Goal: Obtain resource: Obtain resource

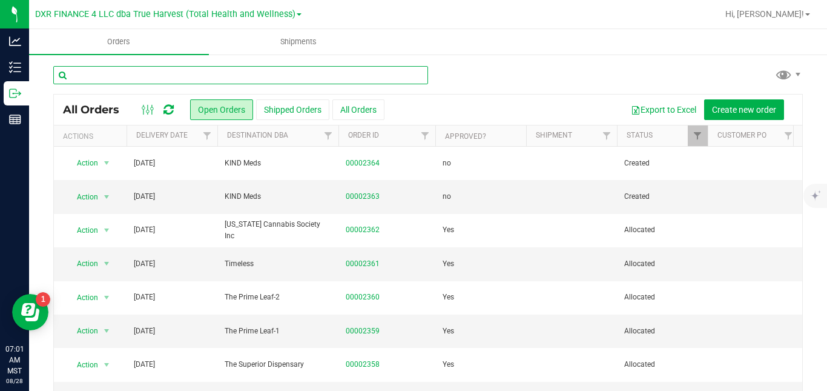
click at [237, 75] on input "text" at bounding box center [240, 75] width 375 height 18
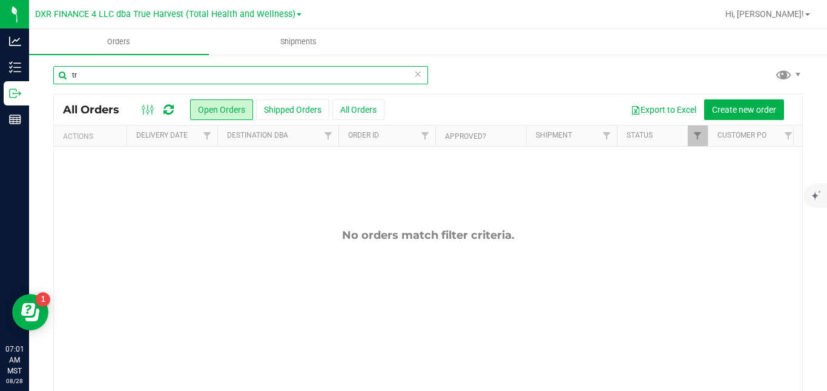
type input "t"
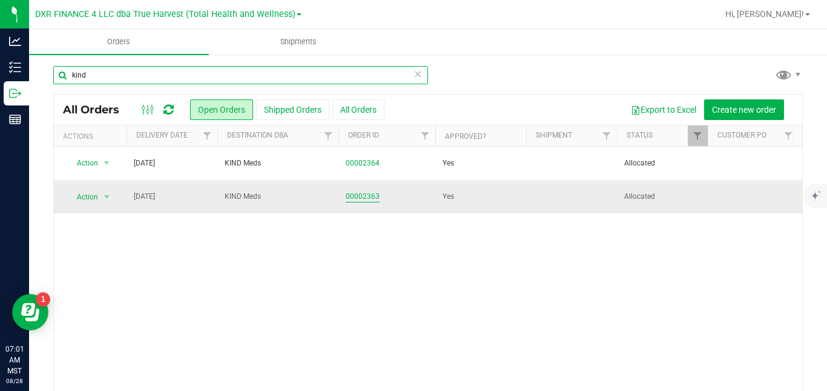
type input "kind"
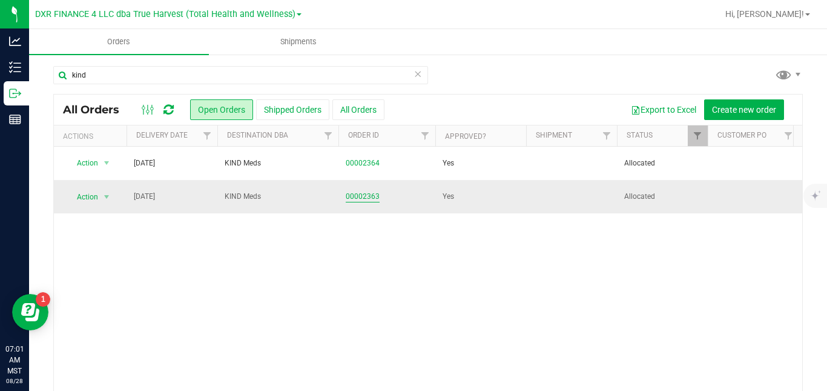
click at [360, 192] on link "00002363" at bounding box center [363, 197] width 34 height 12
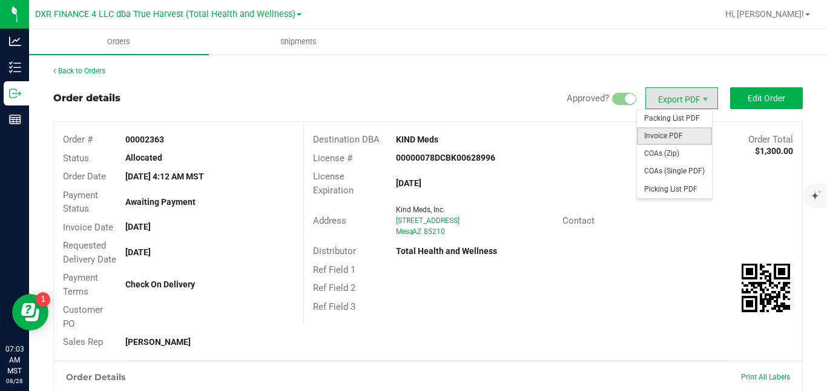
click at [657, 133] on span "Invoice PDF" at bounding box center [674, 136] width 75 height 18
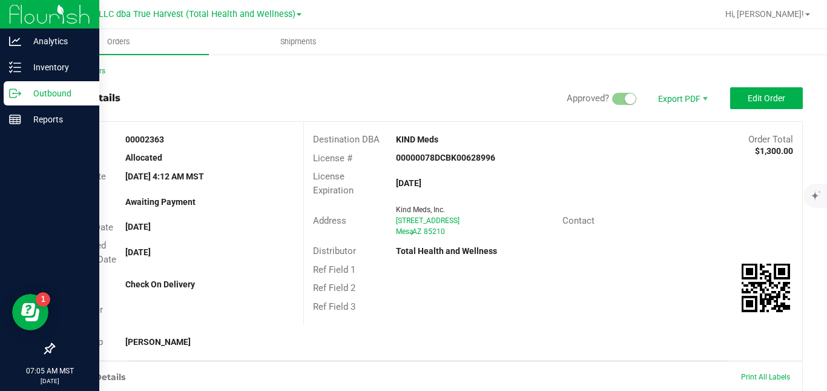
click at [19, 90] on icon at bounding box center [15, 93] width 12 height 12
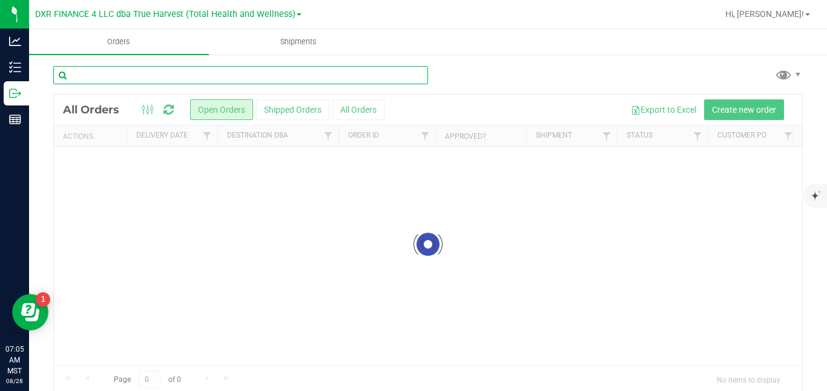
click at [237, 72] on input "text" at bounding box center [240, 75] width 375 height 18
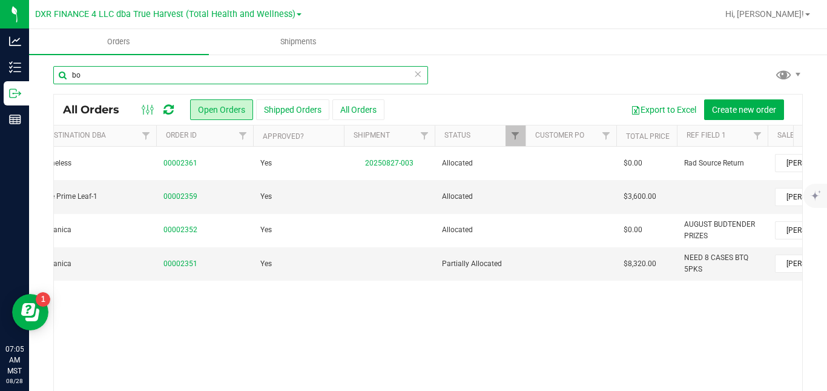
scroll to position [0, 186]
type input "bo"
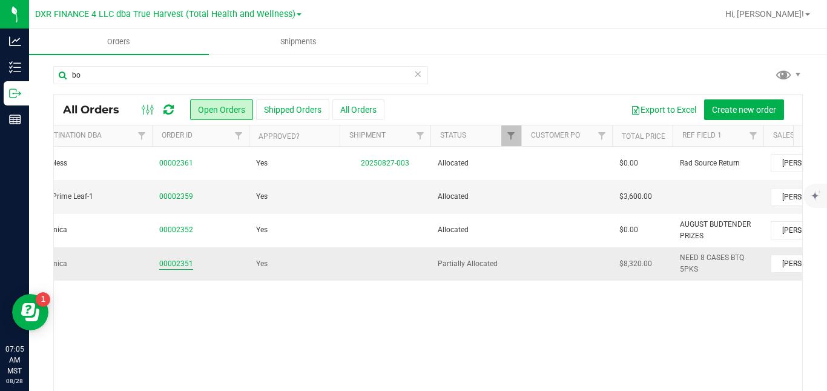
click at [185, 262] on link "00002351" at bounding box center [176, 264] width 34 height 12
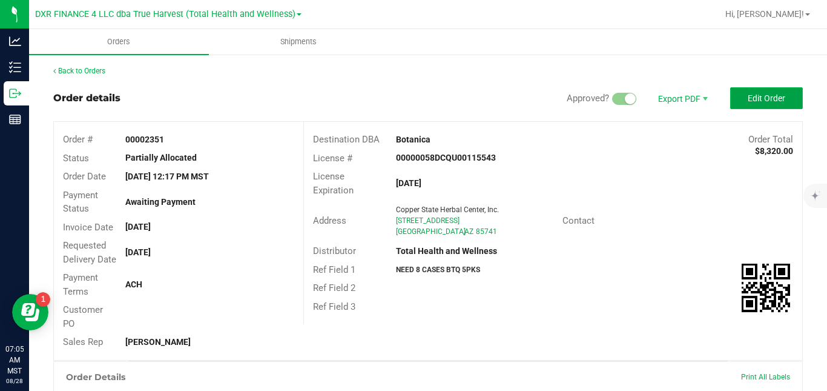
click at [768, 98] on span "Edit Order" at bounding box center [767, 98] width 38 height 10
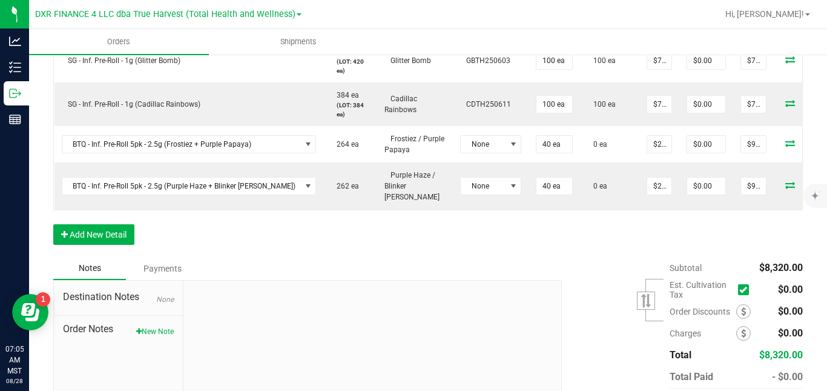
scroll to position [582, 0]
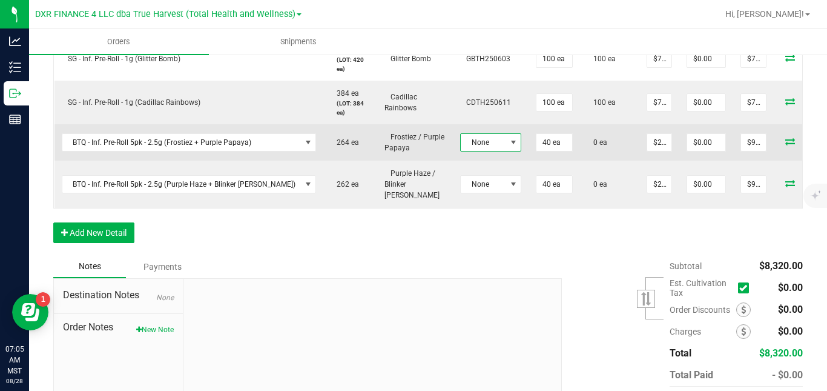
click at [464, 151] on span "None" at bounding box center [483, 142] width 45 height 17
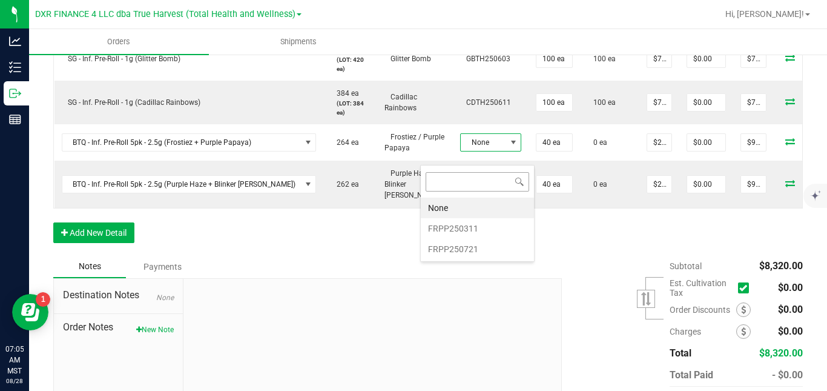
scroll to position [18, 61]
click at [450, 245] on li "FRPP250721" at bounding box center [477, 249] width 113 height 21
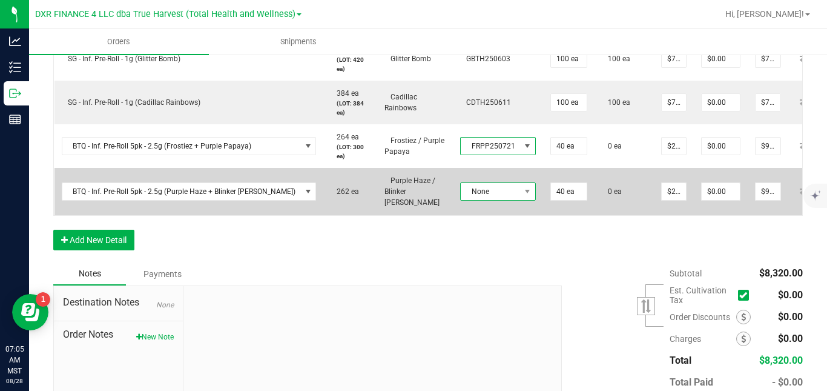
click at [467, 197] on span "None" at bounding box center [490, 191] width 59 height 17
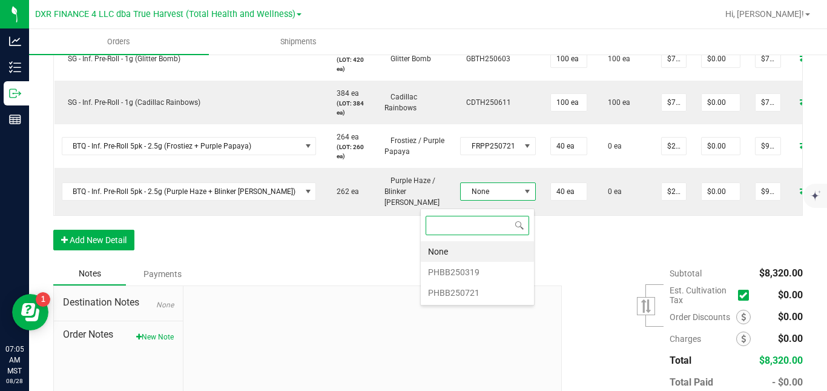
scroll to position [18, 74]
click at [459, 295] on li "PHBB250721" at bounding box center [477, 292] width 113 height 21
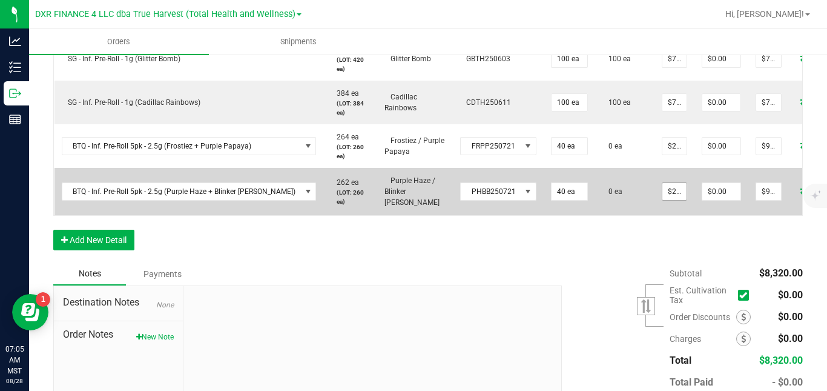
type input "22.5"
click at [662, 200] on input "22.5" at bounding box center [674, 191] width 24 height 17
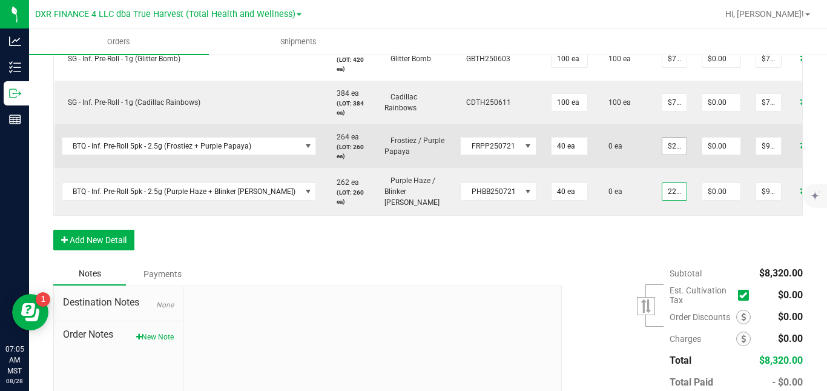
click at [662, 154] on input "$22.50000" at bounding box center [674, 145] width 24 height 17
type input "22.5"
type input "$22.50000"
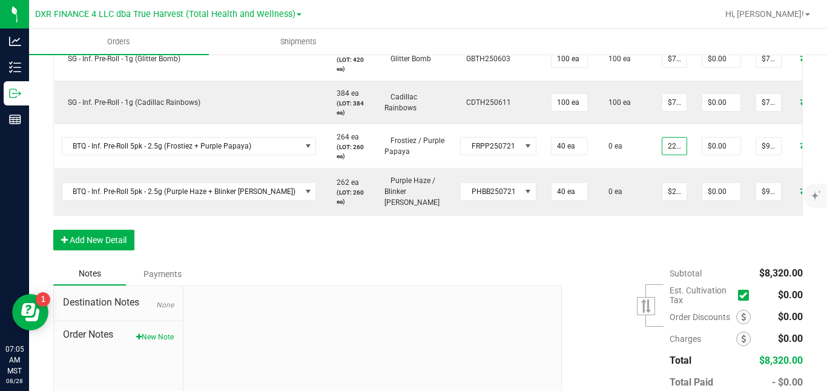
type input "$22.50000"
click at [778, 249] on div "Order Details Print All Labels Item Sellable Strain Lot Number Qty Ordered Qty …" at bounding box center [428, 30] width 750 height 463
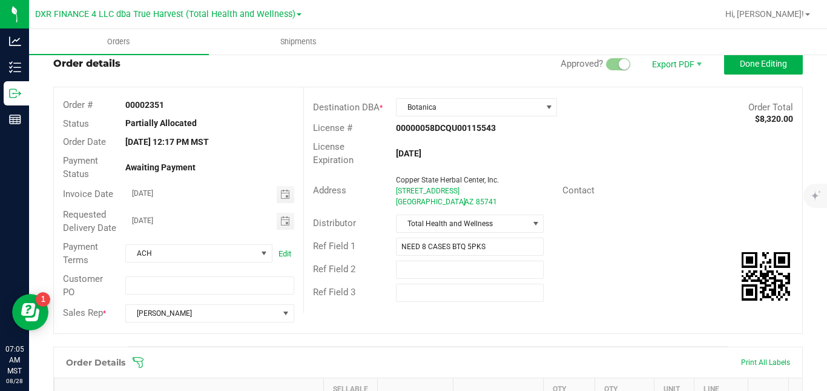
scroll to position [0, 0]
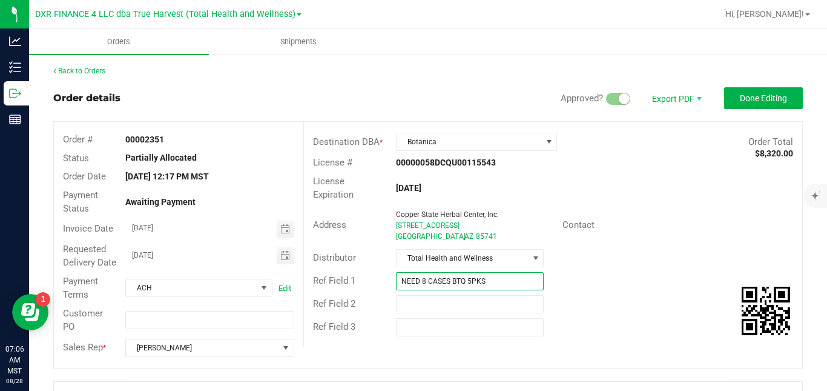
click at [498, 280] on input "NEED 8 CASES BTQ 5PKS" at bounding box center [470, 281] width 148 height 18
drag, startPoint x: 498, startPoint y: 280, endPoint x: 391, endPoint y: 282, distance: 107.2
click at [391, 282] on div "NEED 8 CASES BTQ 5PKS" at bounding box center [470, 281] width 166 height 18
click at [637, 199] on div "License Expiration [DATE]" at bounding box center [553, 188] width 498 height 32
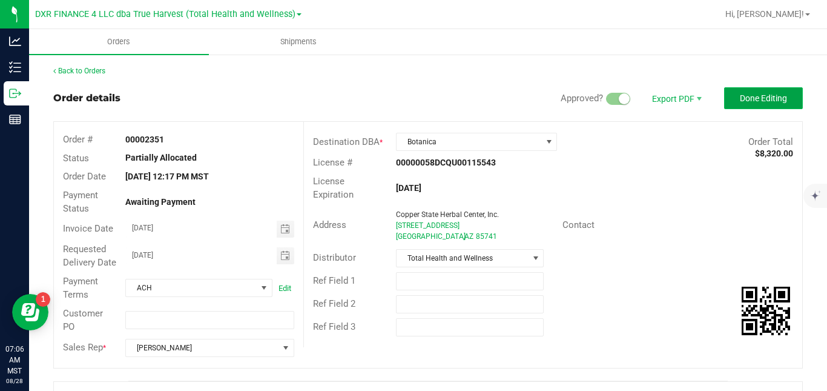
click at [741, 98] on span "Done Editing" at bounding box center [763, 98] width 47 height 10
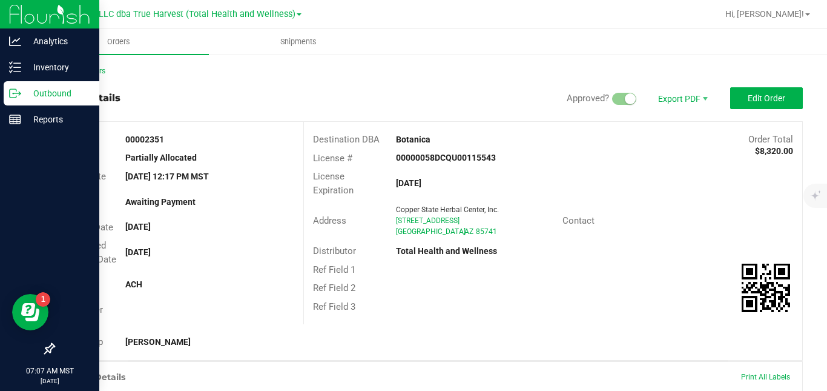
click at [25, 92] on p "Outbound" at bounding box center [57, 93] width 73 height 15
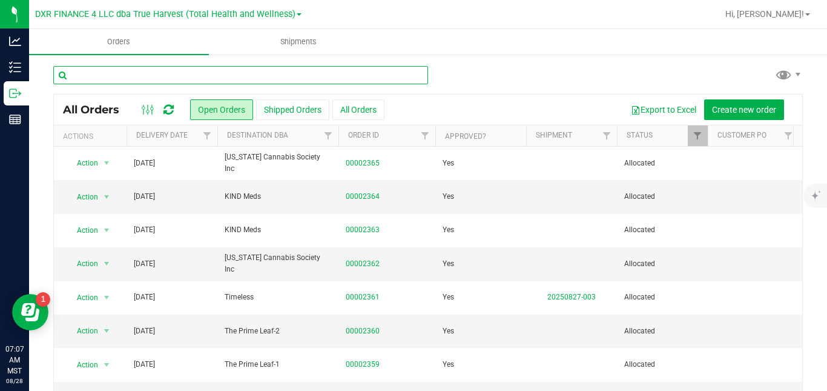
click at [332, 73] on input "text" at bounding box center [240, 75] width 375 height 18
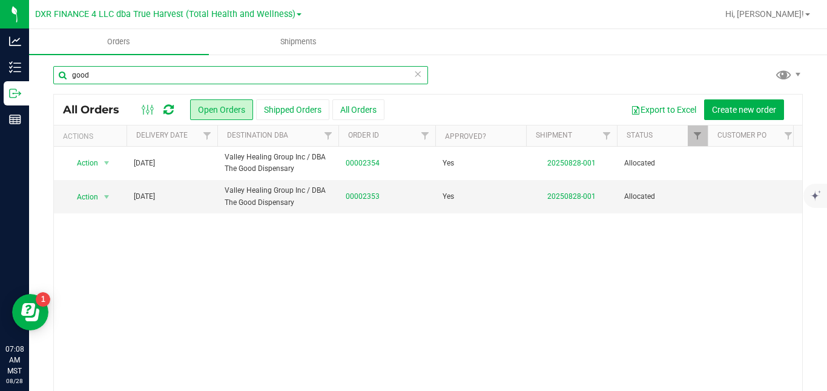
drag, startPoint x: 145, startPoint y: 76, endPoint x: 57, endPoint y: 78, distance: 88.4
click at [57, 78] on input "good" at bounding box center [240, 75] width 375 height 18
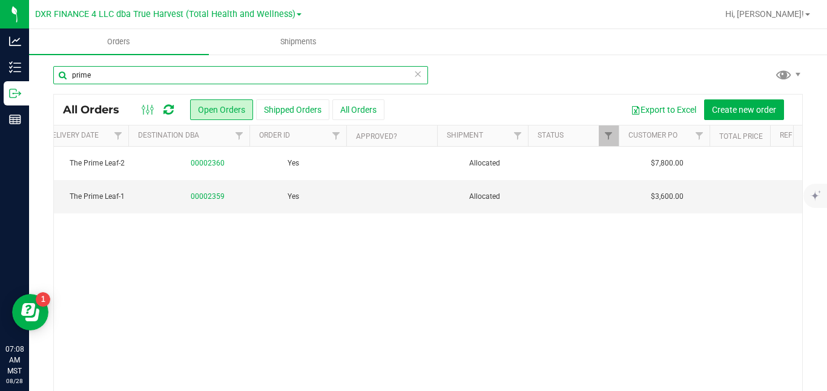
scroll to position [0, 155]
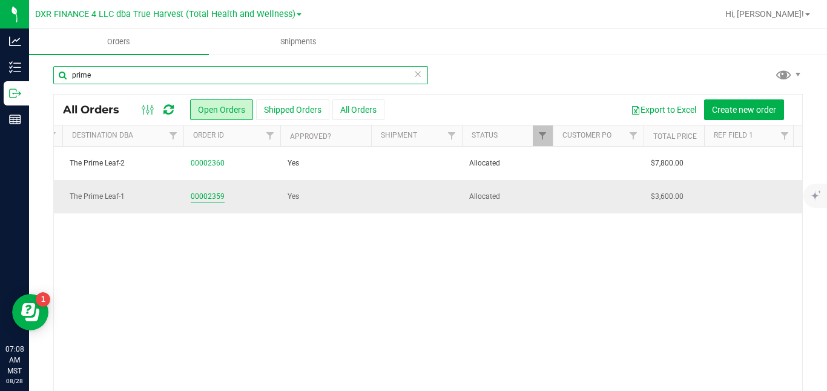
type input "prime"
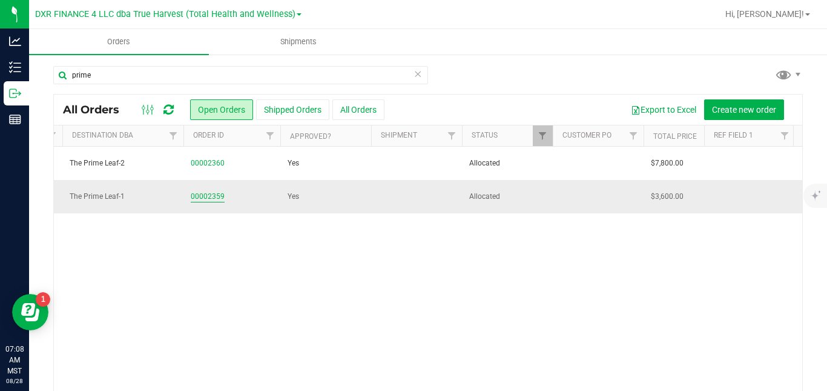
click at [214, 199] on link "00002359" at bounding box center [208, 197] width 34 height 12
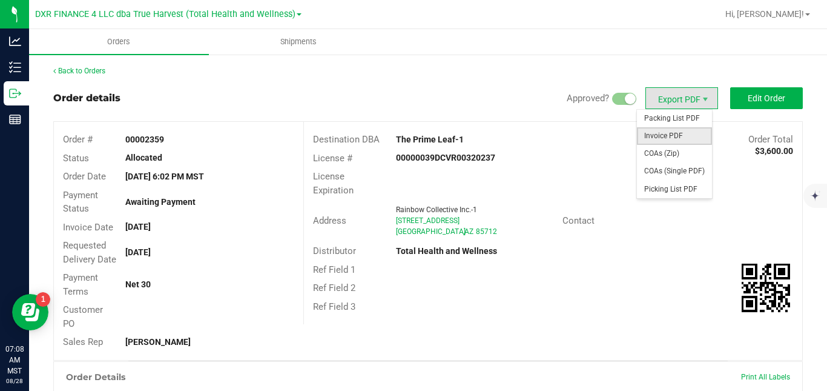
click at [665, 134] on span "Invoice PDF" at bounding box center [674, 136] width 75 height 18
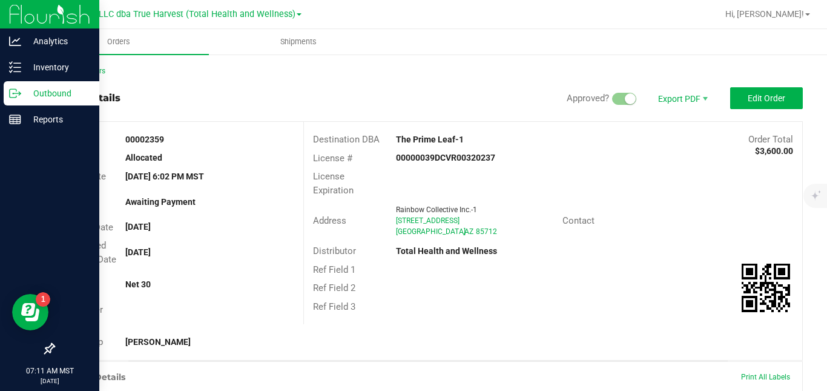
click at [19, 88] on icon at bounding box center [15, 93] width 12 height 12
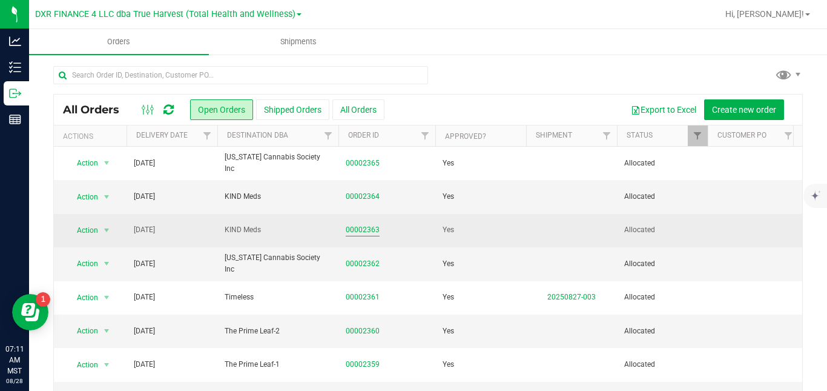
click at [362, 231] on link "00002363" at bounding box center [363, 230] width 34 height 12
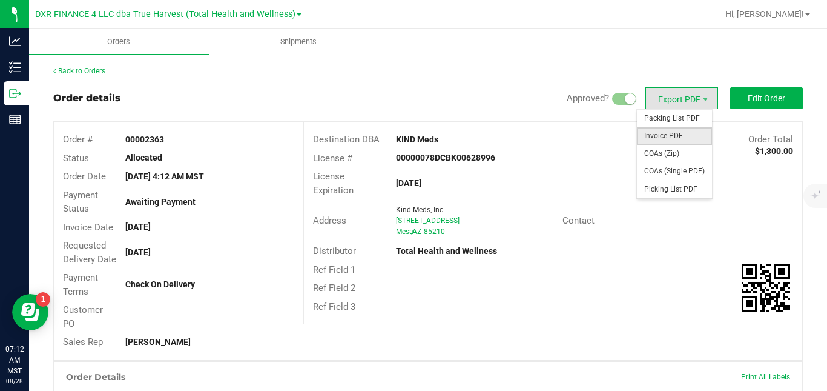
click at [657, 131] on span "Invoice PDF" at bounding box center [674, 136] width 75 height 18
click at [661, 117] on span "Packing List PDF" at bounding box center [674, 119] width 75 height 18
click at [659, 153] on span "COAs (Zip)" at bounding box center [674, 154] width 75 height 18
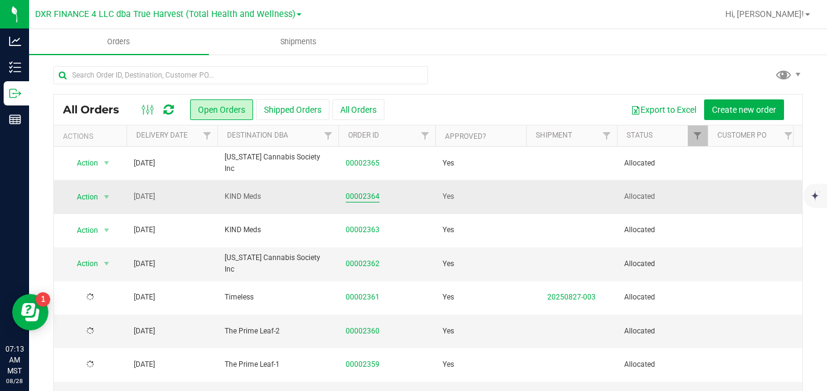
click at [362, 196] on link "00002364" at bounding box center [363, 197] width 34 height 12
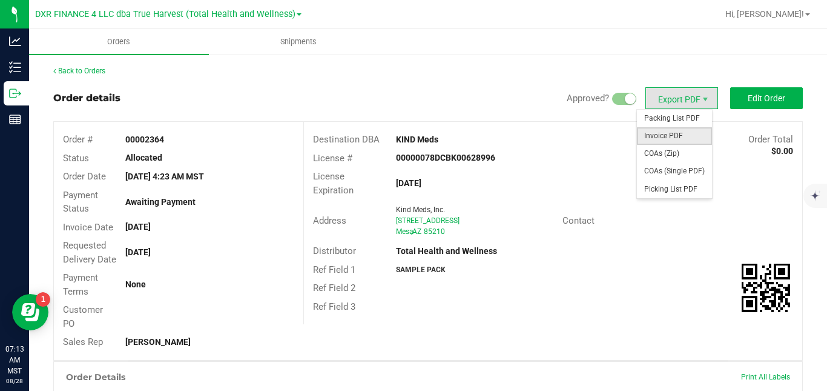
click at [673, 133] on span "Invoice PDF" at bounding box center [674, 136] width 75 height 18
click at [663, 112] on span "Packing List PDF" at bounding box center [674, 119] width 75 height 18
click at [669, 154] on span "COAs (Zip)" at bounding box center [674, 154] width 75 height 18
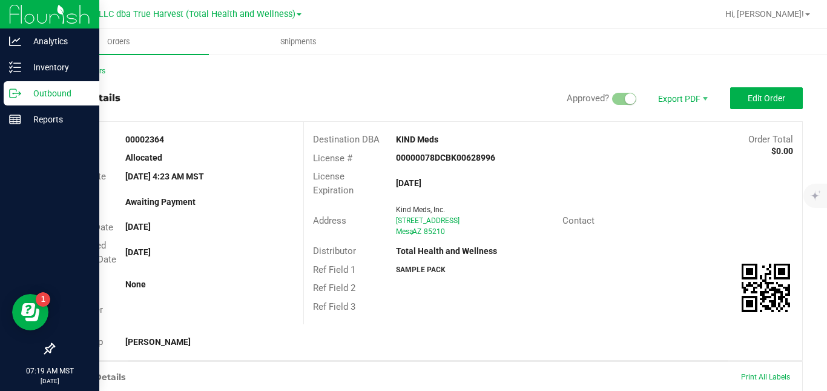
click at [24, 98] on p "Outbound" at bounding box center [57, 93] width 73 height 15
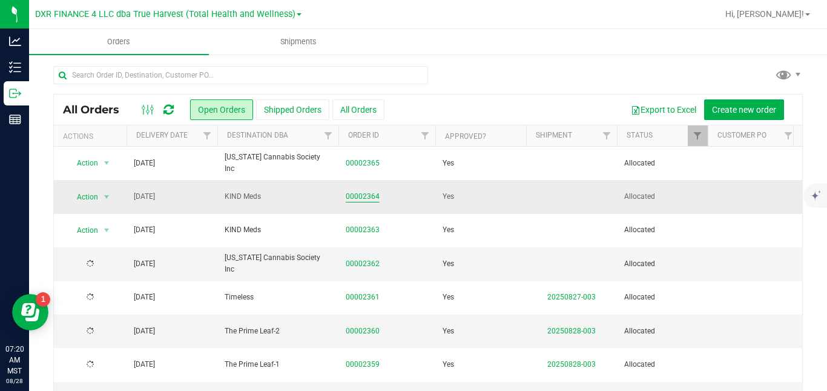
click at [355, 197] on link "00002364" at bounding box center [363, 197] width 34 height 12
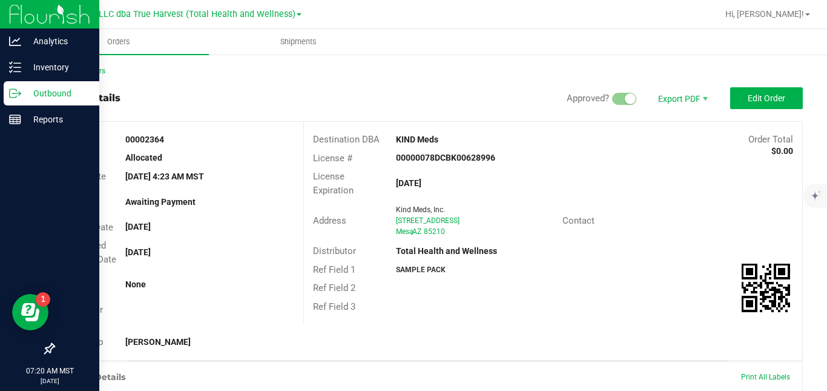
click at [21, 94] on icon at bounding box center [15, 93] width 12 height 12
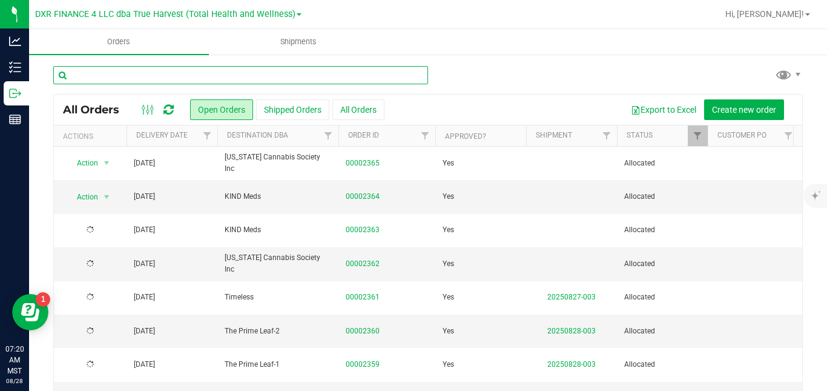
click at [142, 73] on input "text" at bounding box center [240, 75] width 375 height 18
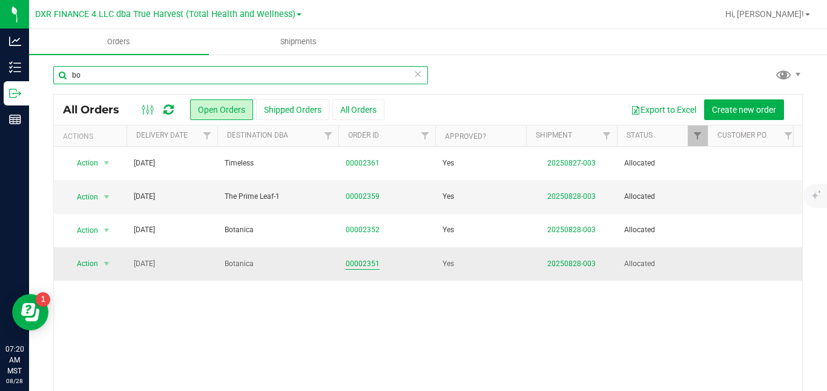
type input "bo"
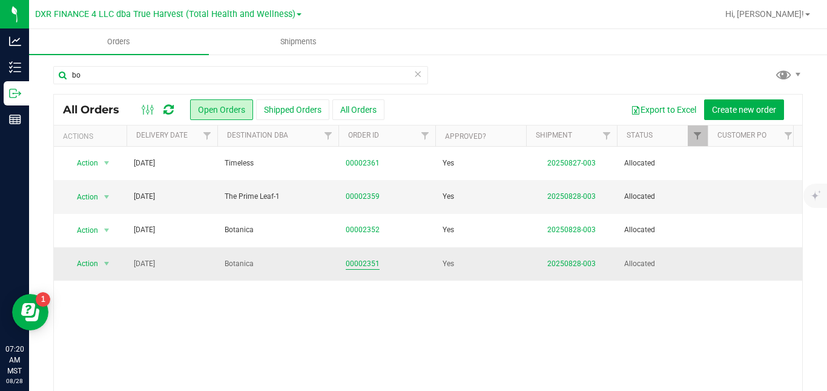
click at [359, 265] on link "00002351" at bounding box center [363, 264] width 34 height 12
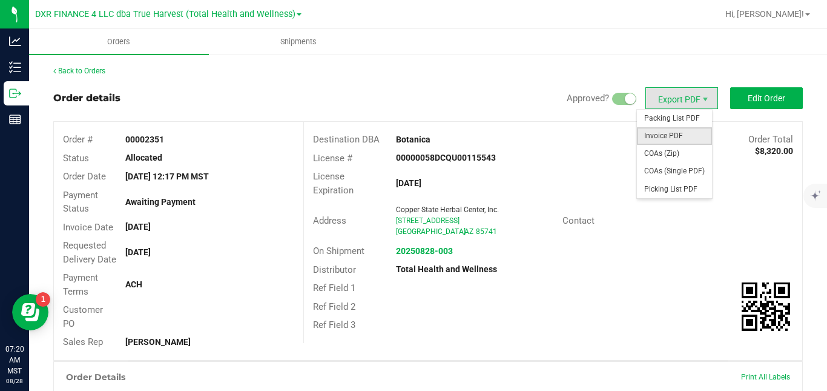
click at [676, 137] on span "Invoice PDF" at bounding box center [674, 136] width 75 height 18
click at [659, 117] on span "Packing List PDF" at bounding box center [674, 119] width 75 height 18
click at [667, 150] on span "COAs (Zip)" at bounding box center [674, 154] width 75 height 18
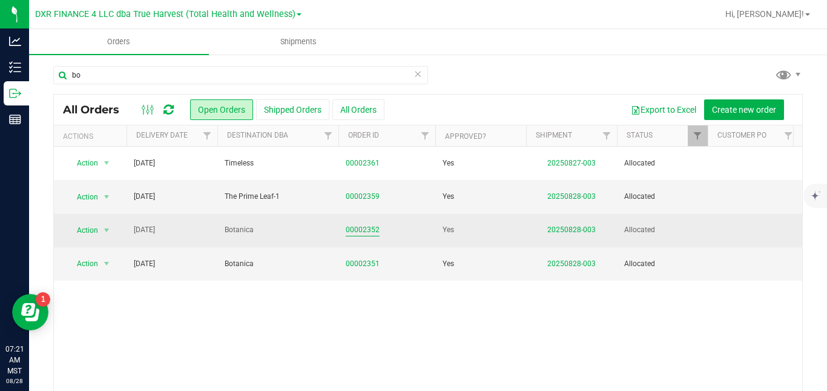
click at [370, 226] on link "00002352" at bounding box center [363, 230] width 34 height 12
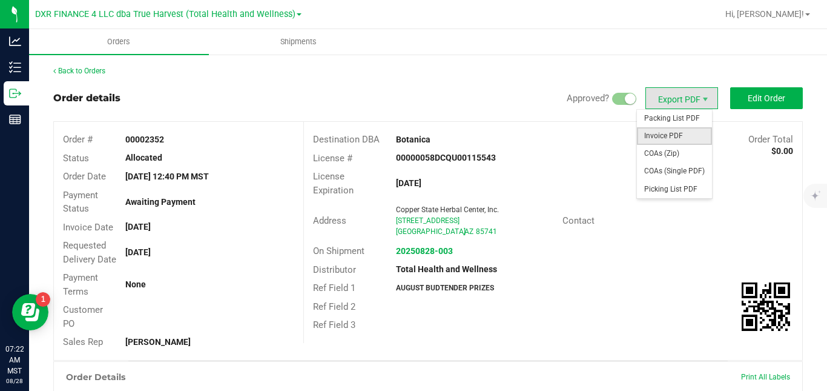
click at [666, 131] on span "Invoice PDF" at bounding box center [674, 136] width 75 height 18
click at [661, 117] on span "Packing List PDF" at bounding box center [674, 119] width 75 height 18
click at [660, 152] on span "COAs (Zip)" at bounding box center [674, 154] width 75 height 18
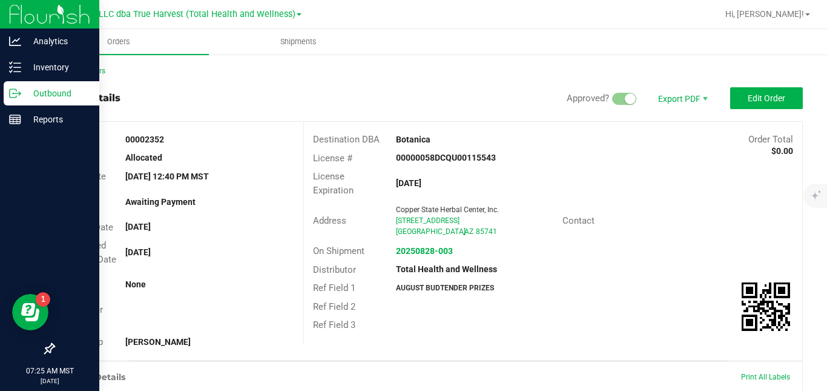
click at [16, 93] on line at bounding box center [17, 93] width 7 height 0
